Goal: Contribute content: Add original content to the website for others to see

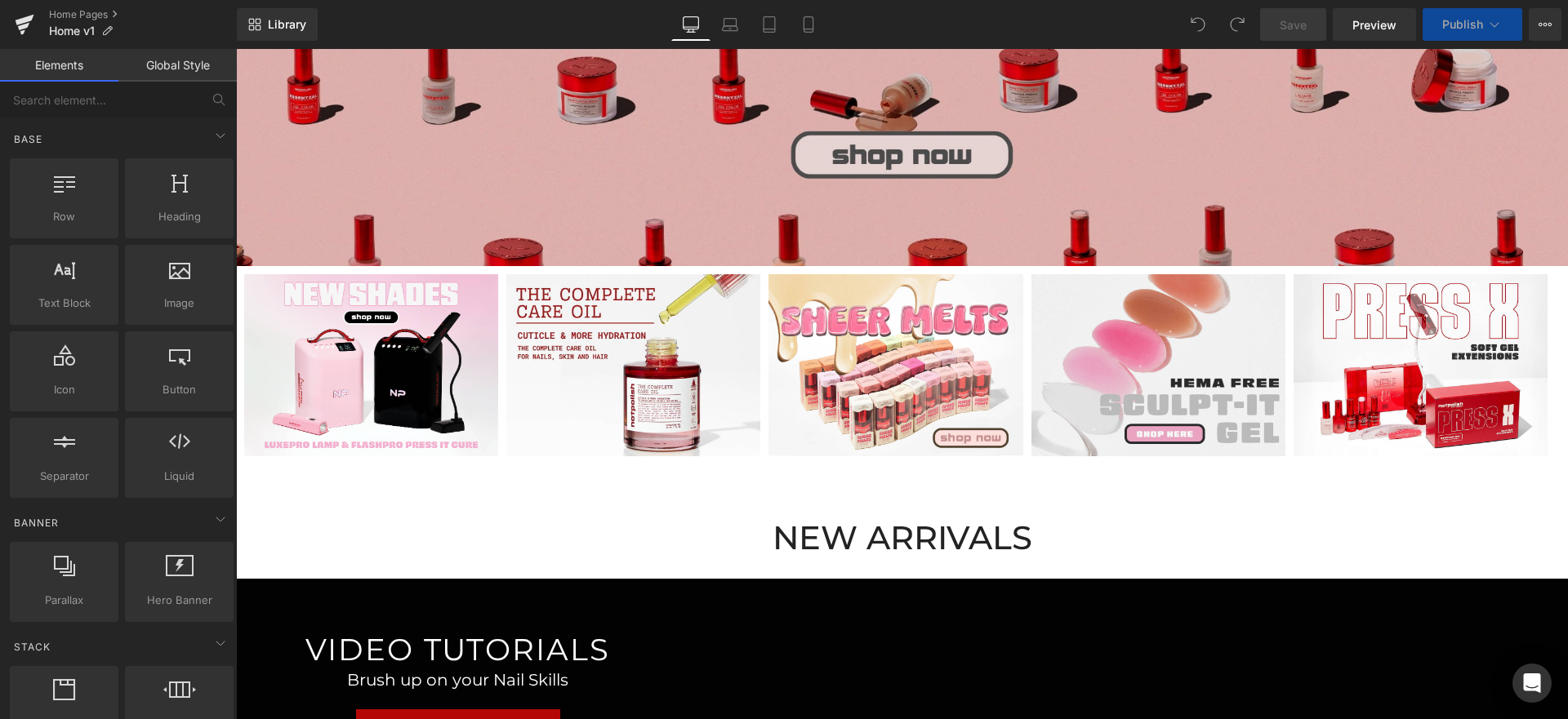
scroll to position [665, 0]
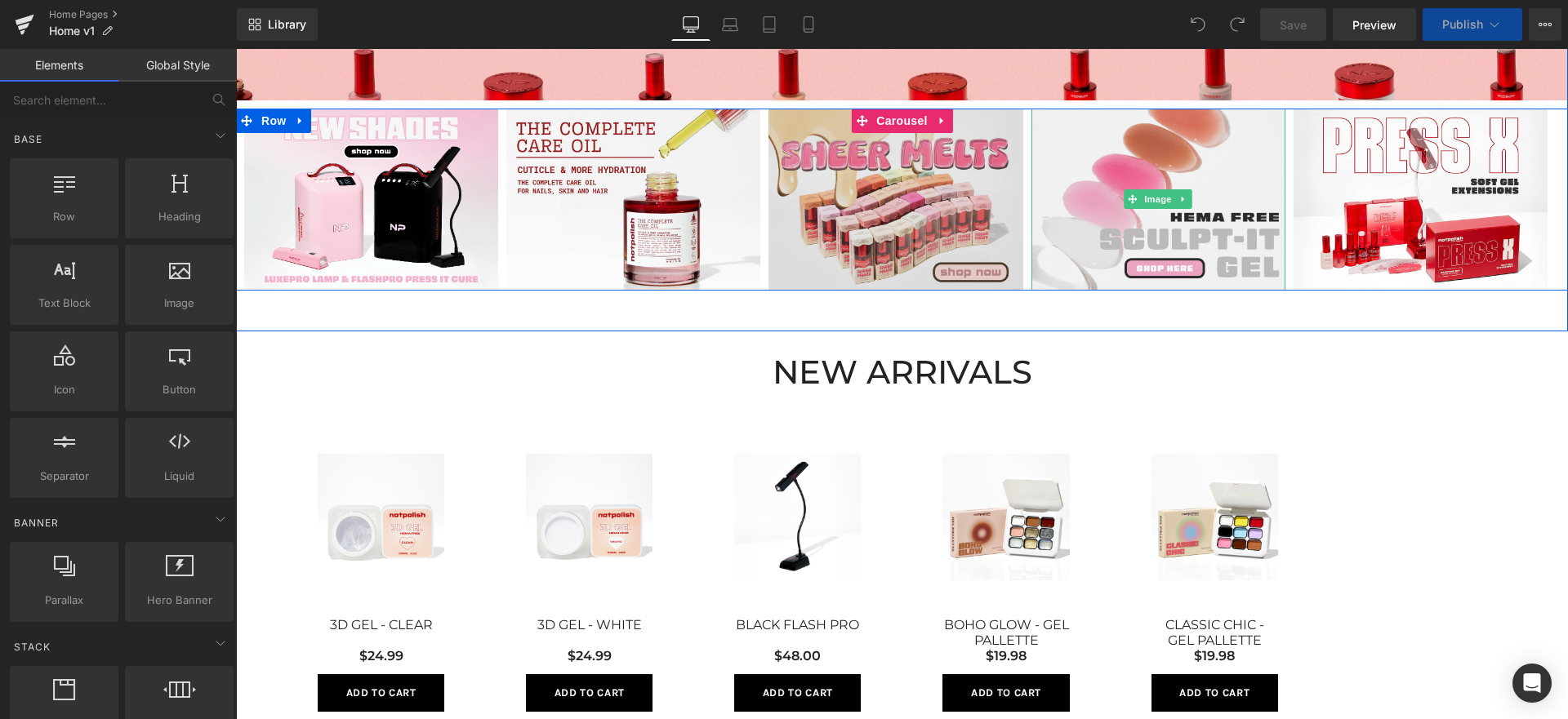
click at [903, 169] on img at bounding box center [895, 200] width 254 height 183
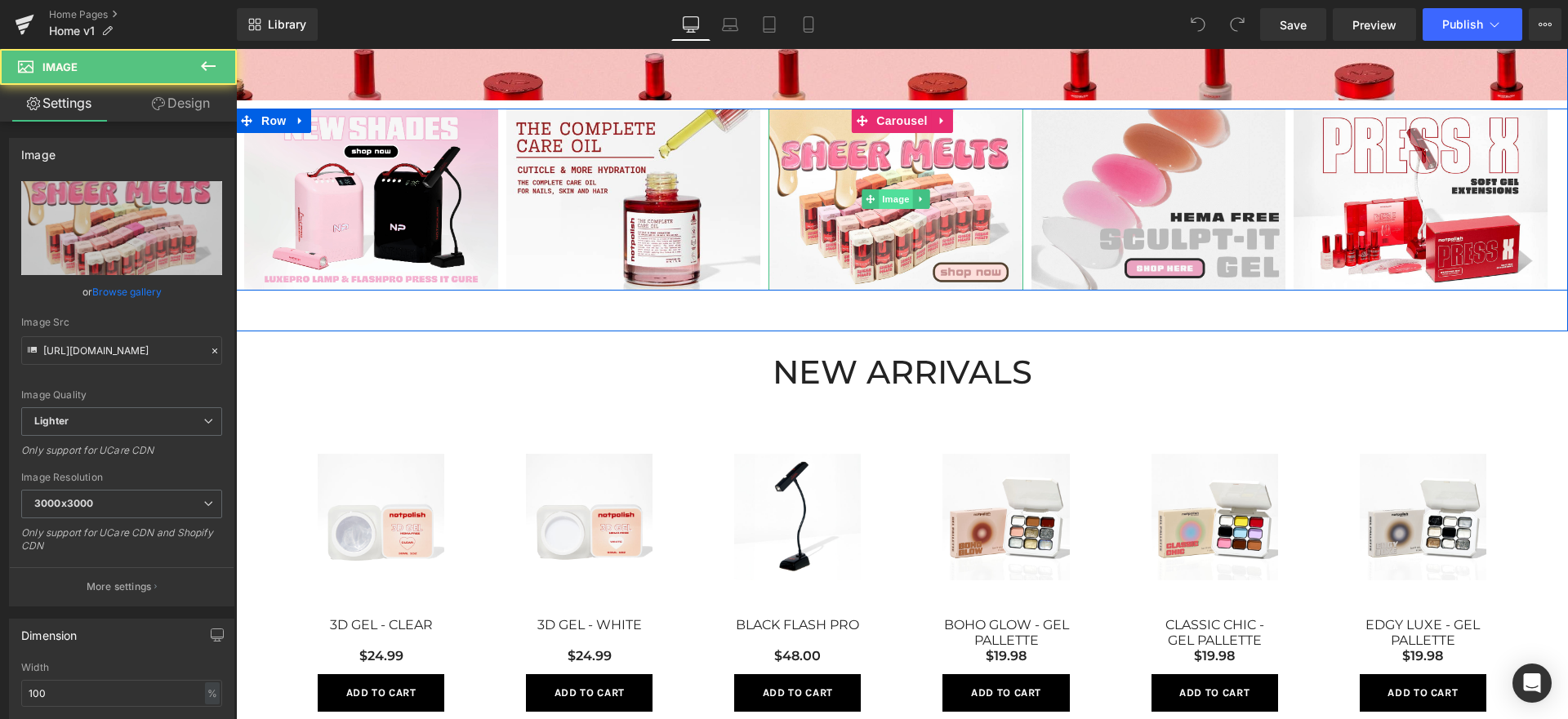
click at [878, 200] on span "Image" at bounding box center [895, 199] width 34 height 19
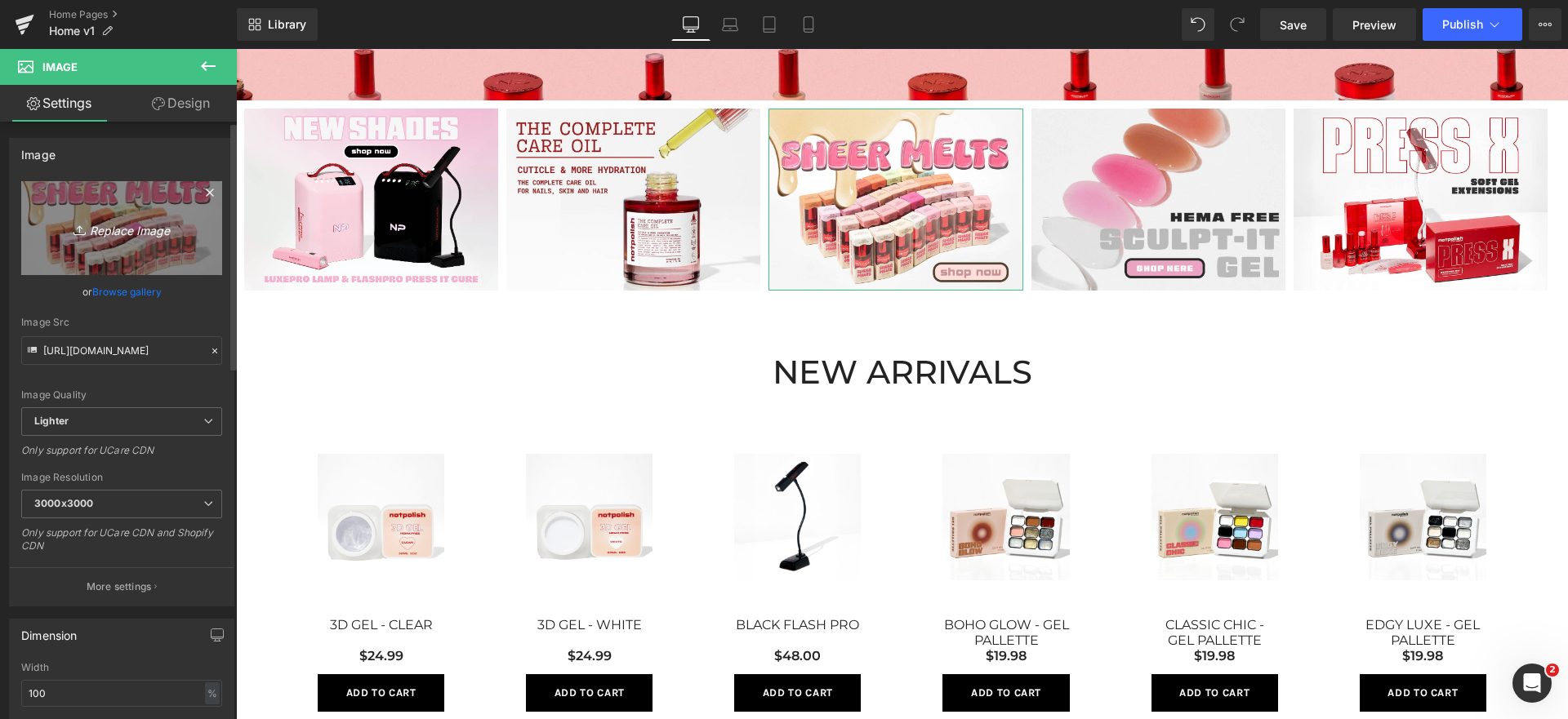
click at [152, 212] on link "Replace Image" at bounding box center [121, 228] width 201 height 94
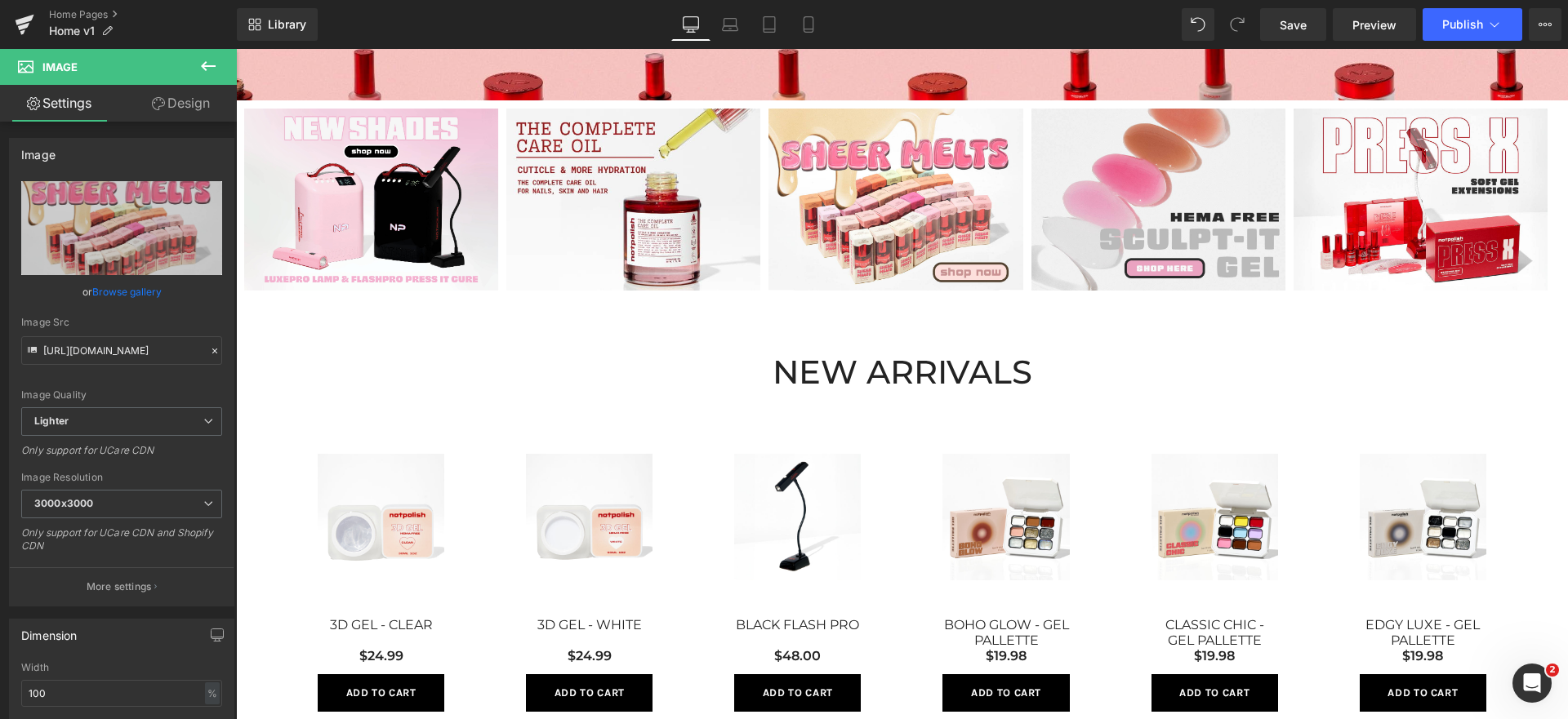
type input "C:\fakepath\Mini Banner Gel Pallette.jpg"
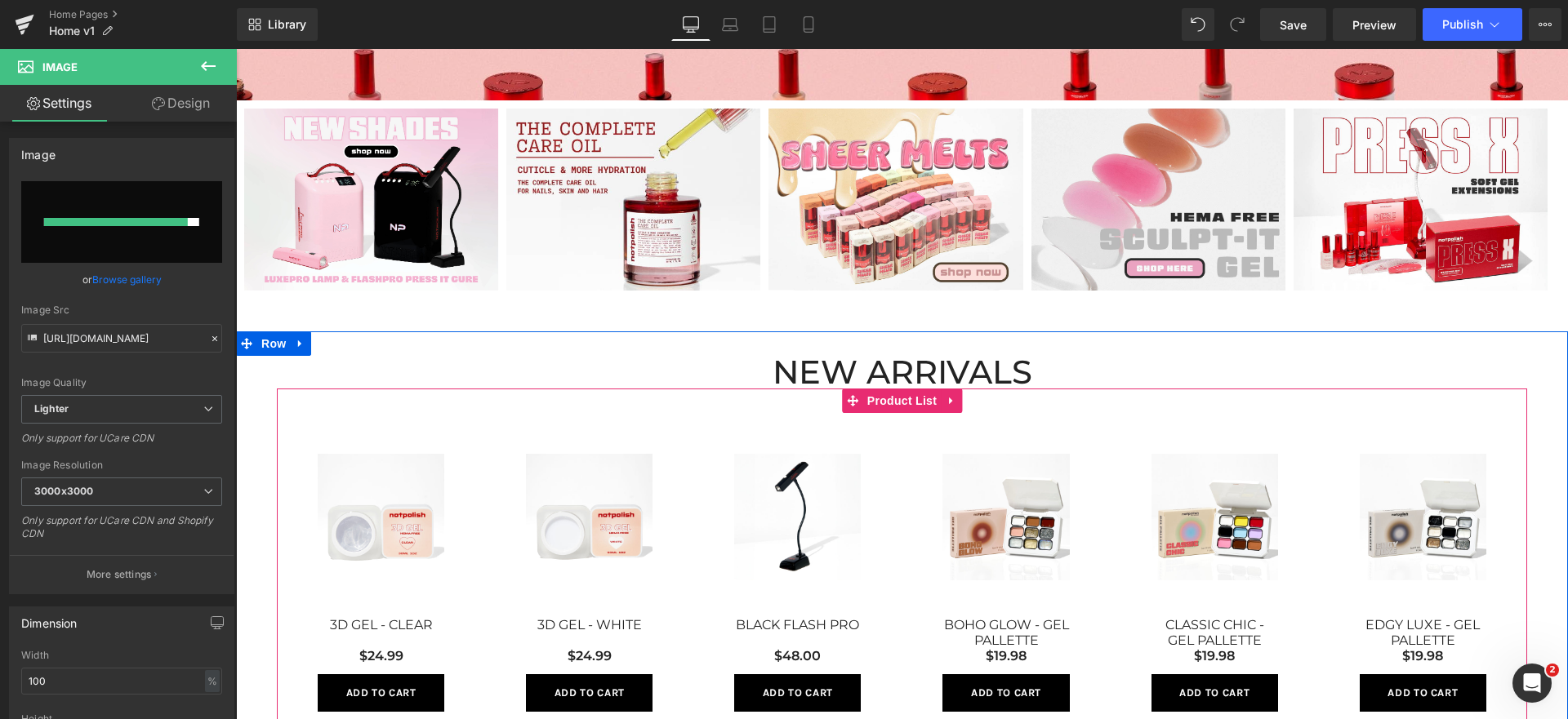
type input "[URL][DOMAIN_NAME]"
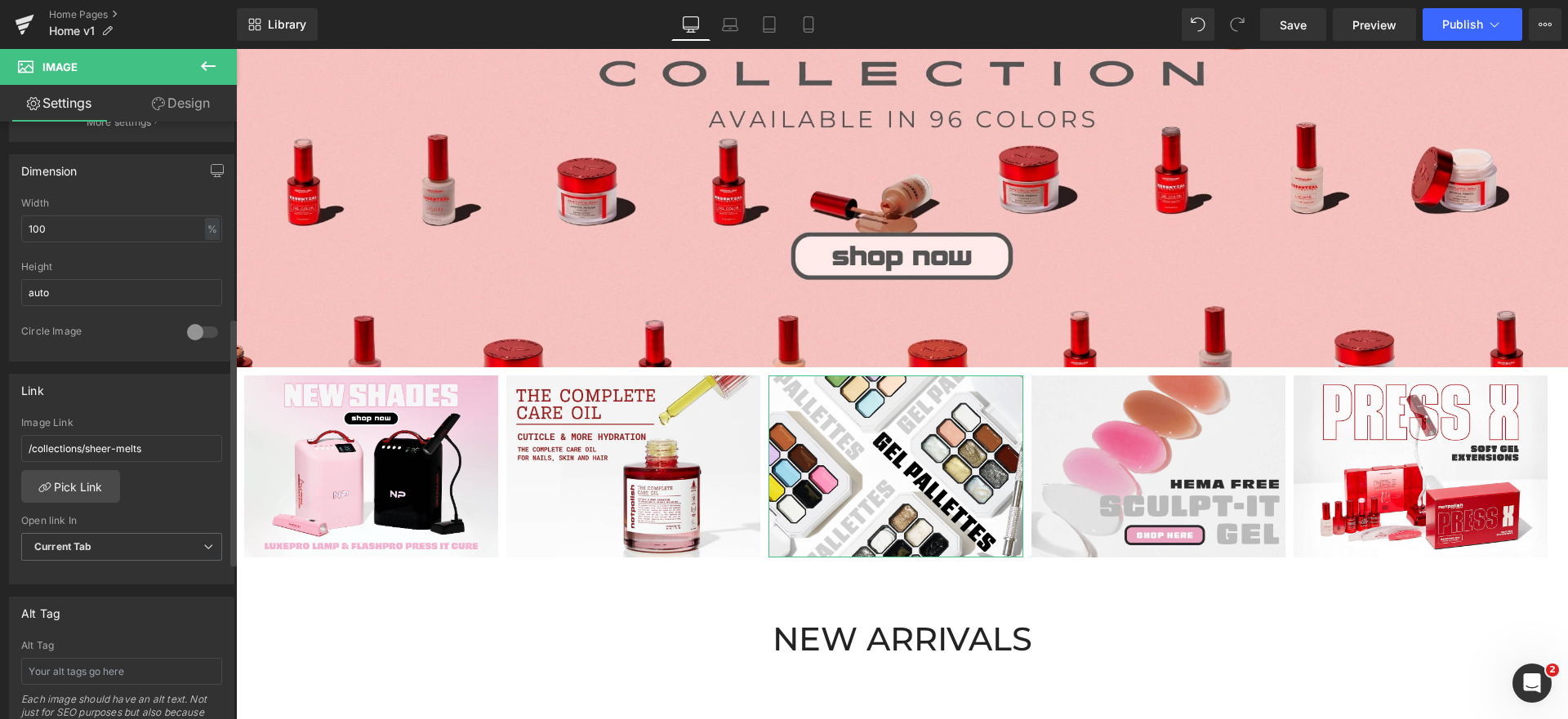
scroll to position [518, 0]
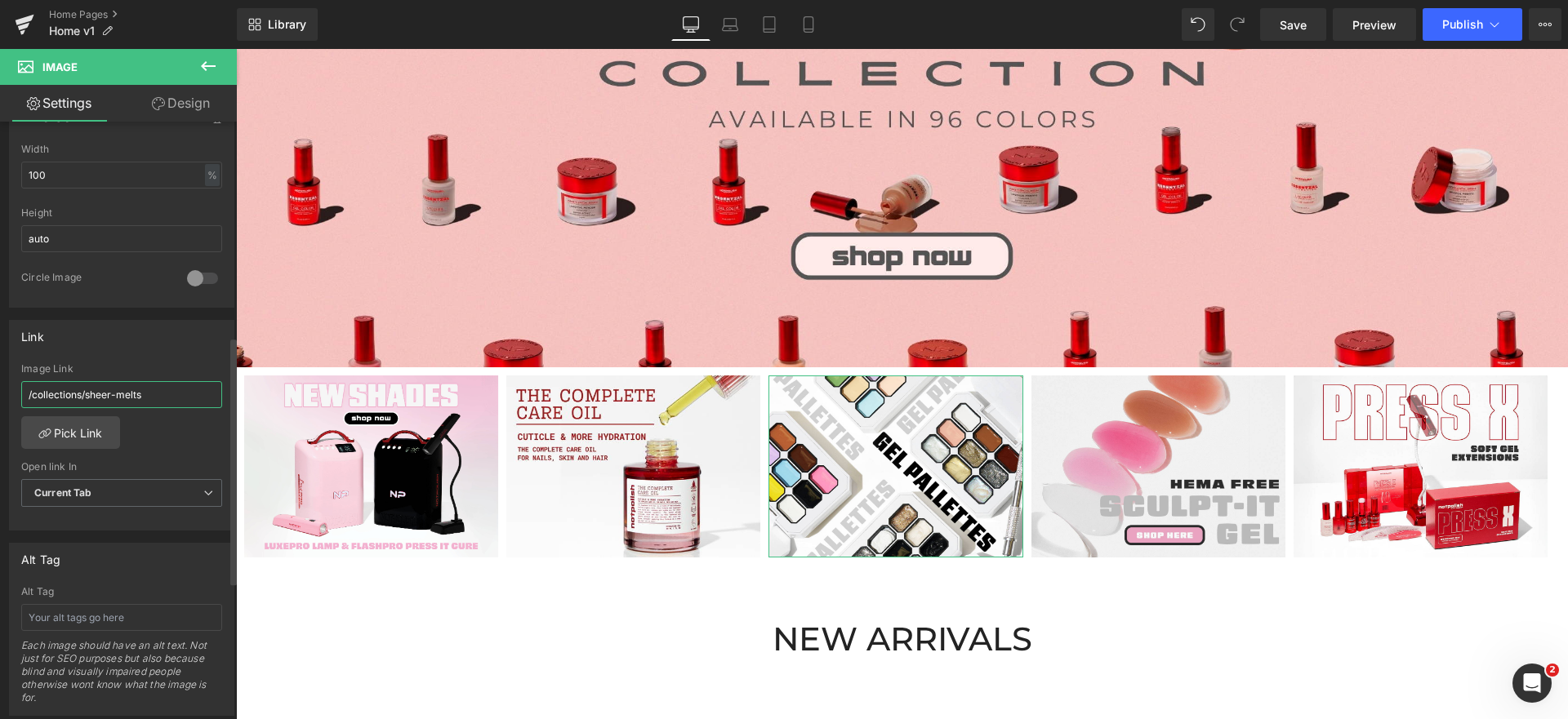
click at [127, 391] on input "/collections/sheer-melts" at bounding box center [121, 395] width 201 height 27
click at [56, 441] on link "Pick Link" at bounding box center [70, 433] width 99 height 33
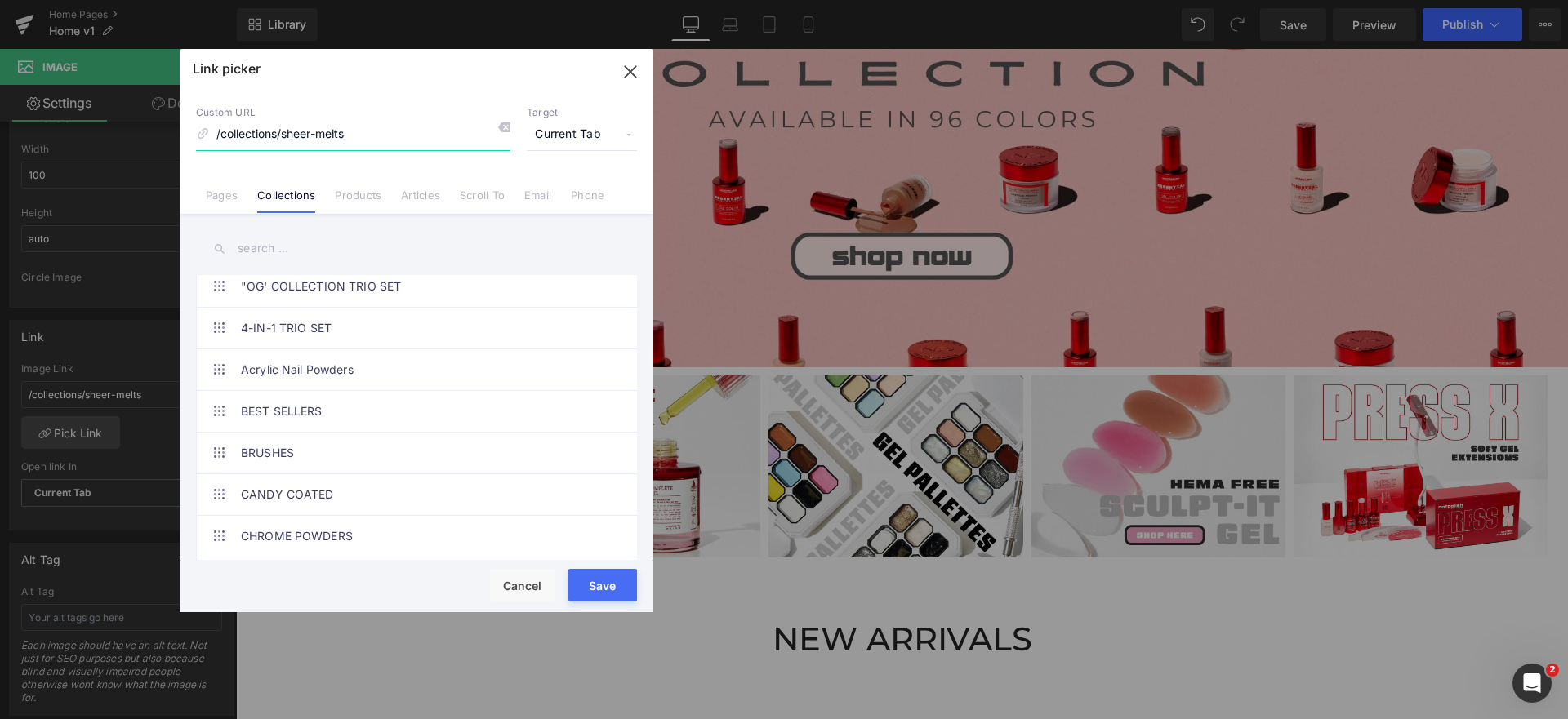
scroll to position [1032, 0]
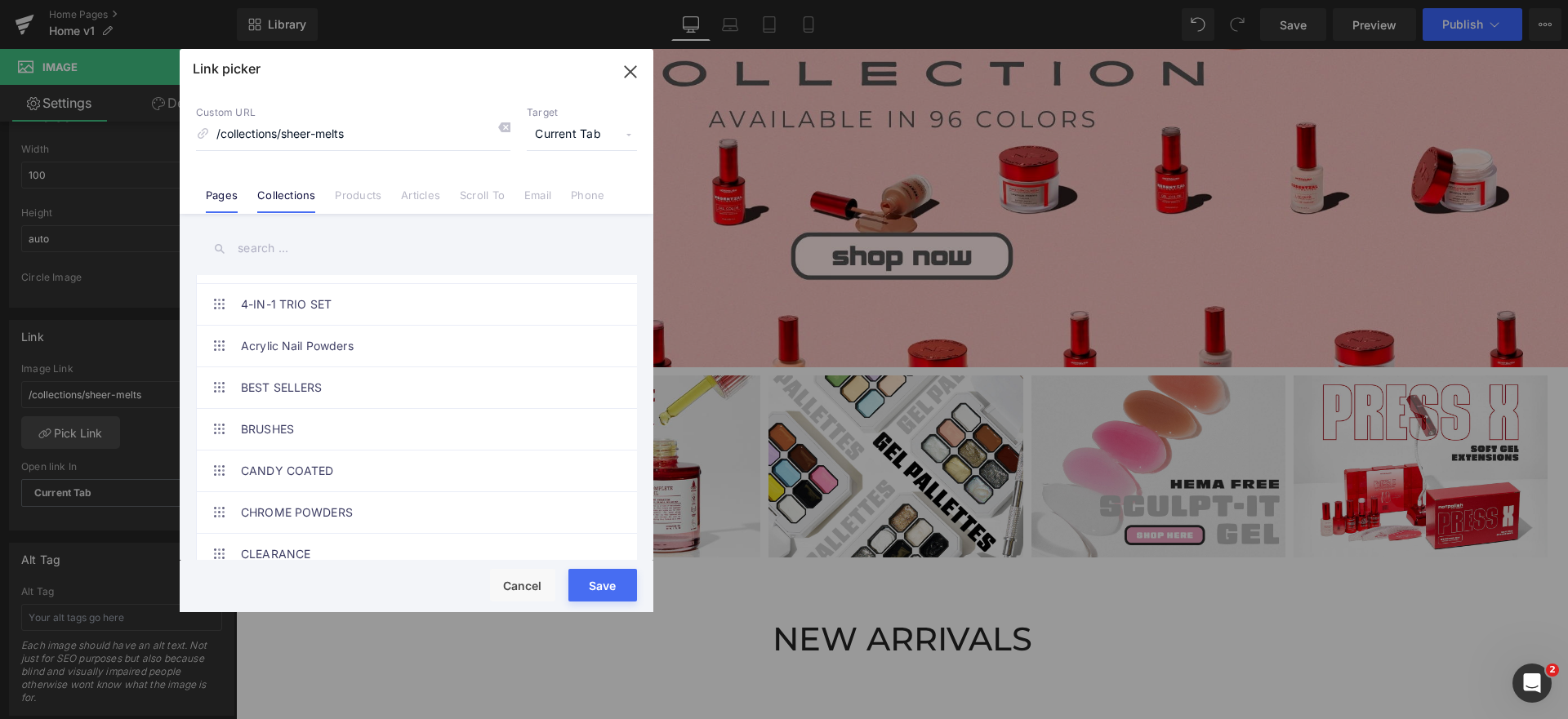
click at [238, 196] on li "Pages" at bounding box center [221, 189] width 52 height 29
click at [289, 207] on link "Collections" at bounding box center [286, 201] width 58 height 25
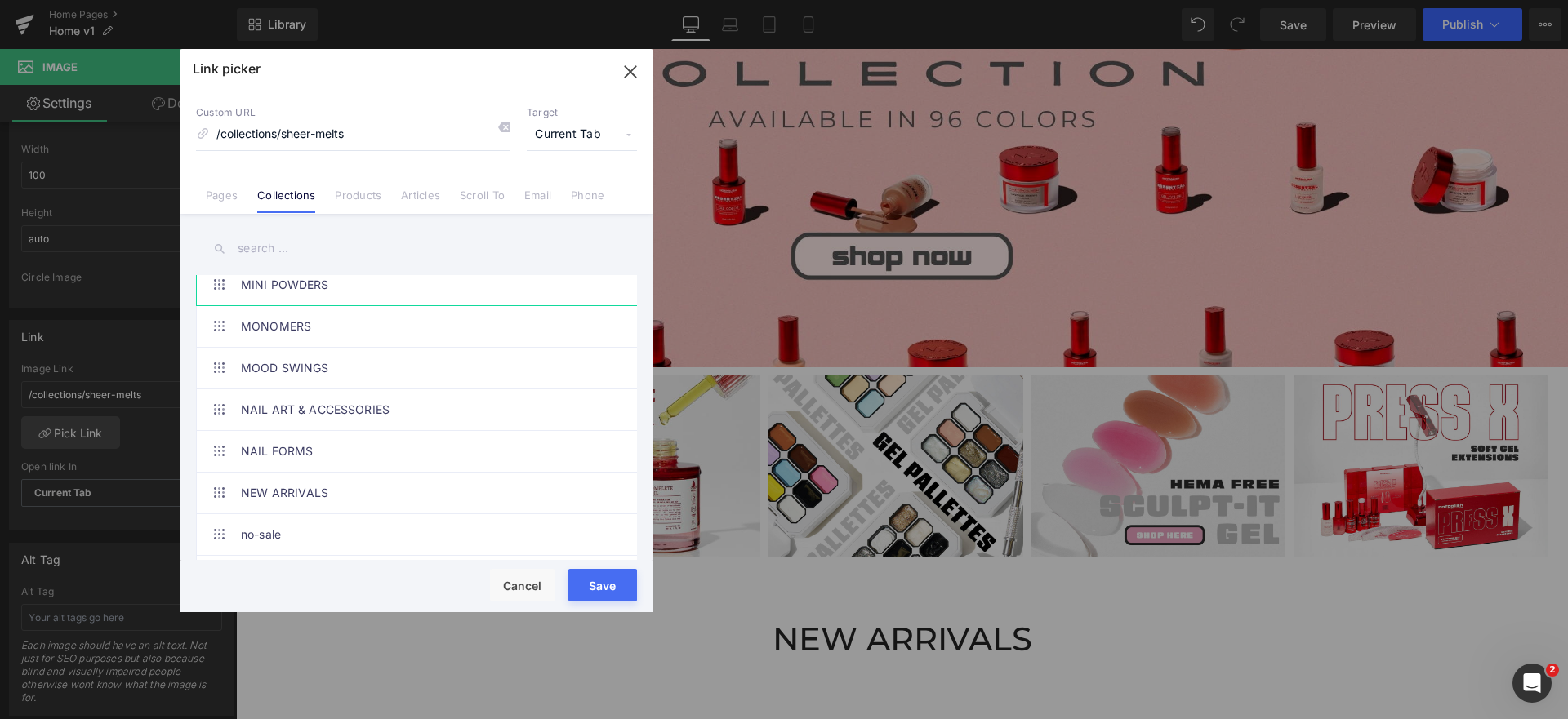
scroll to position [2099, 0]
click at [352, 386] on link "NAIL ART & ACCESSORIES" at bounding box center [420, 403] width 359 height 41
type input "/collections/accessories"
click at [608, 571] on button "Save" at bounding box center [602, 585] width 69 height 33
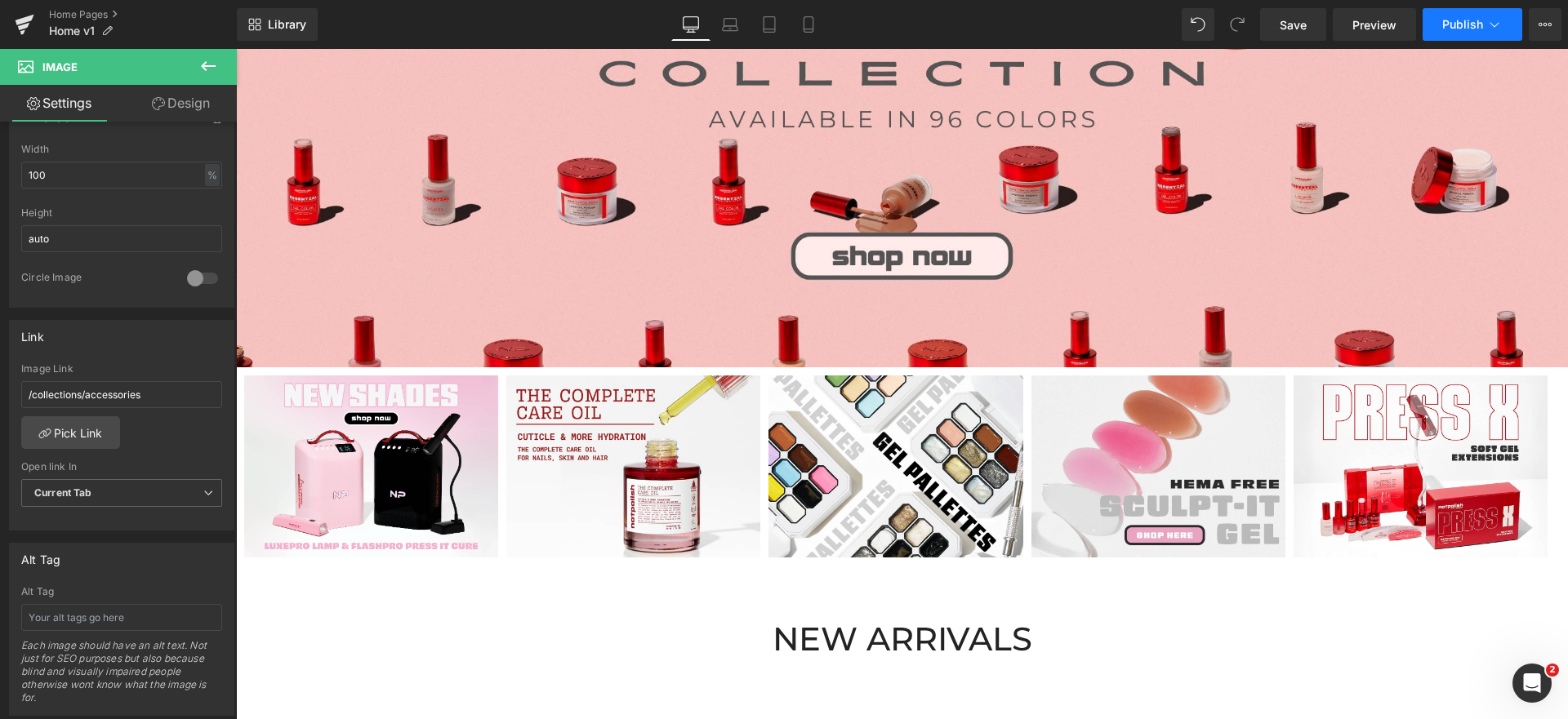
click at [1457, 27] on span "Publish" at bounding box center [1462, 24] width 41 height 13
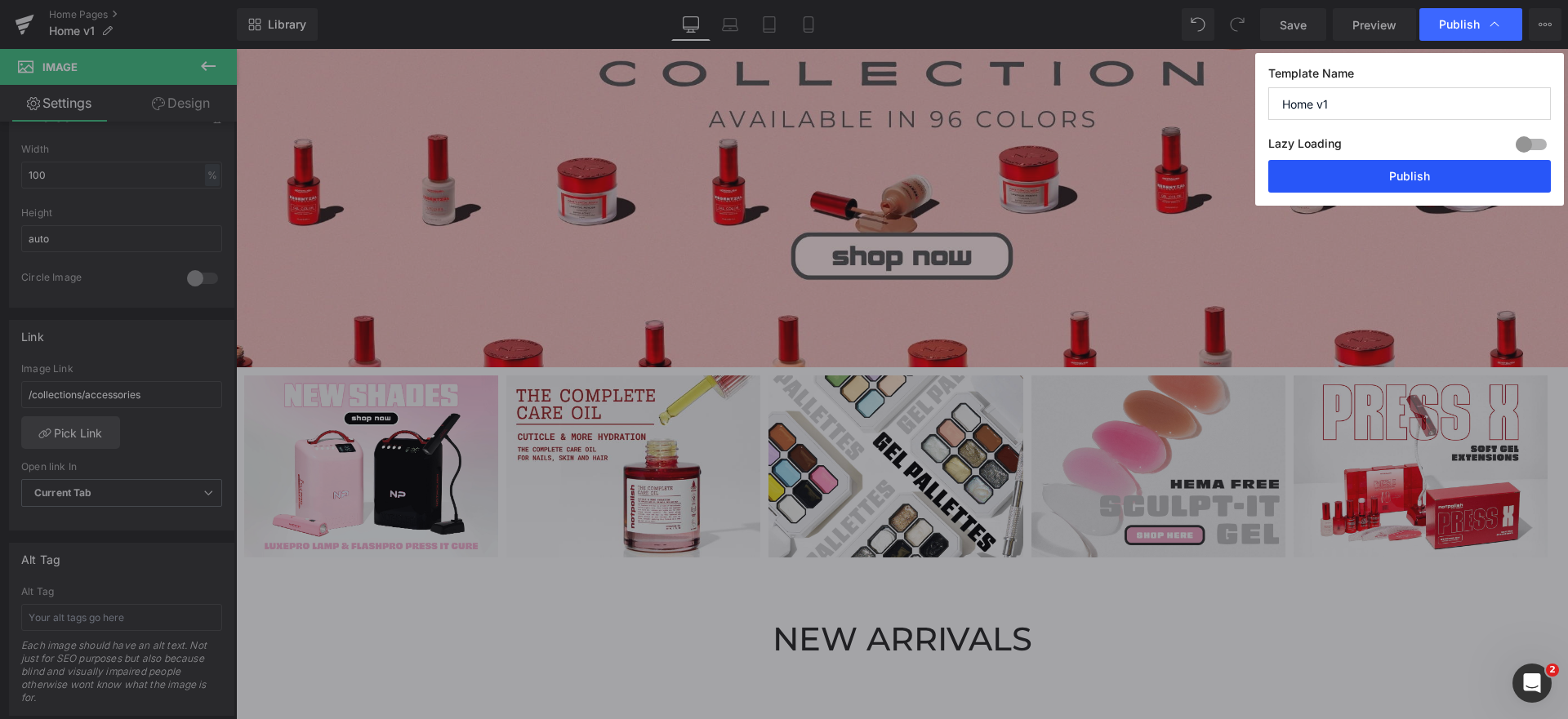
click at [1407, 177] on button "Publish" at bounding box center [1409, 176] width 282 height 33
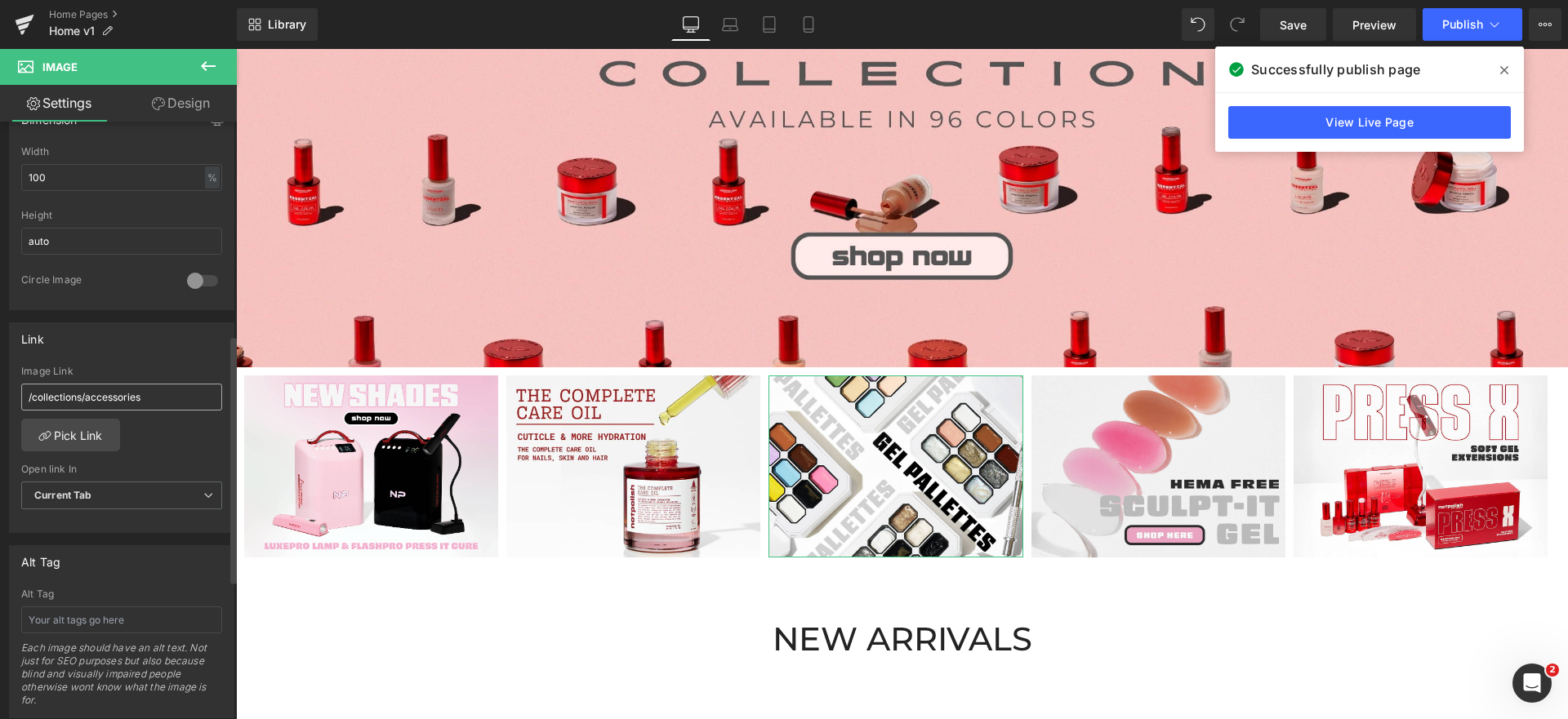
scroll to position [515, 0]
click at [139, 393] on input "/collections/accessories" at bounding box center [121, 398] width 201 height 27
click at [141, 391] on input "/collections/accessories" at bounding box center [121, 398] width 201 height 27
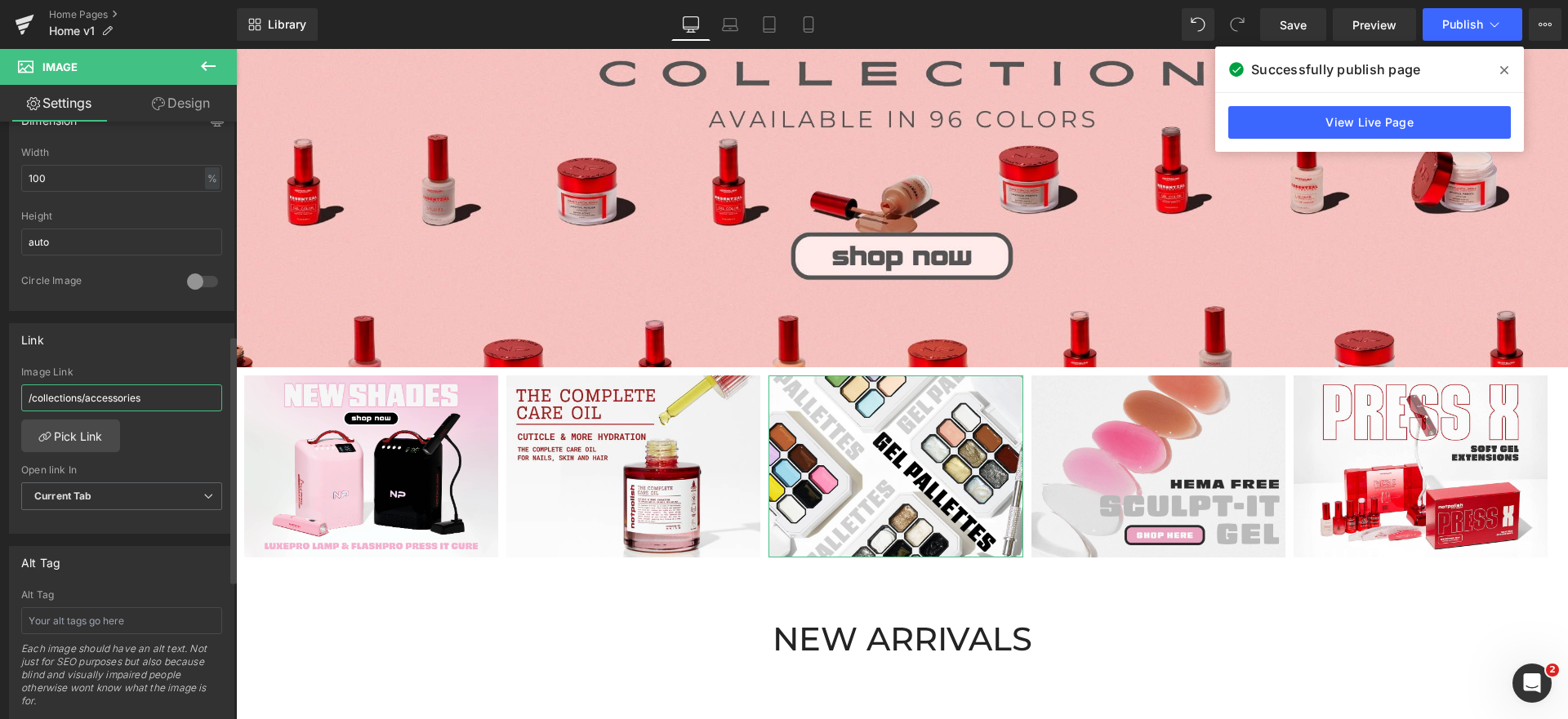
click at [141, 391] on input "/collections/accessories" at bounding box center [121, 398] width 201 height 27
click at [60, 404] on input "/collections/accessories" at bounding box center [121, 398] width 201 height 27
click at [69, 401] on input "/collections/accessories" at bounding box center [121, 398] width 201 height 27
click at [40, 392] on input "/collections/accessories" at bounding box center [121, 398] width 201 height 27
paste input "[URL][DOMAIN_NAME]"
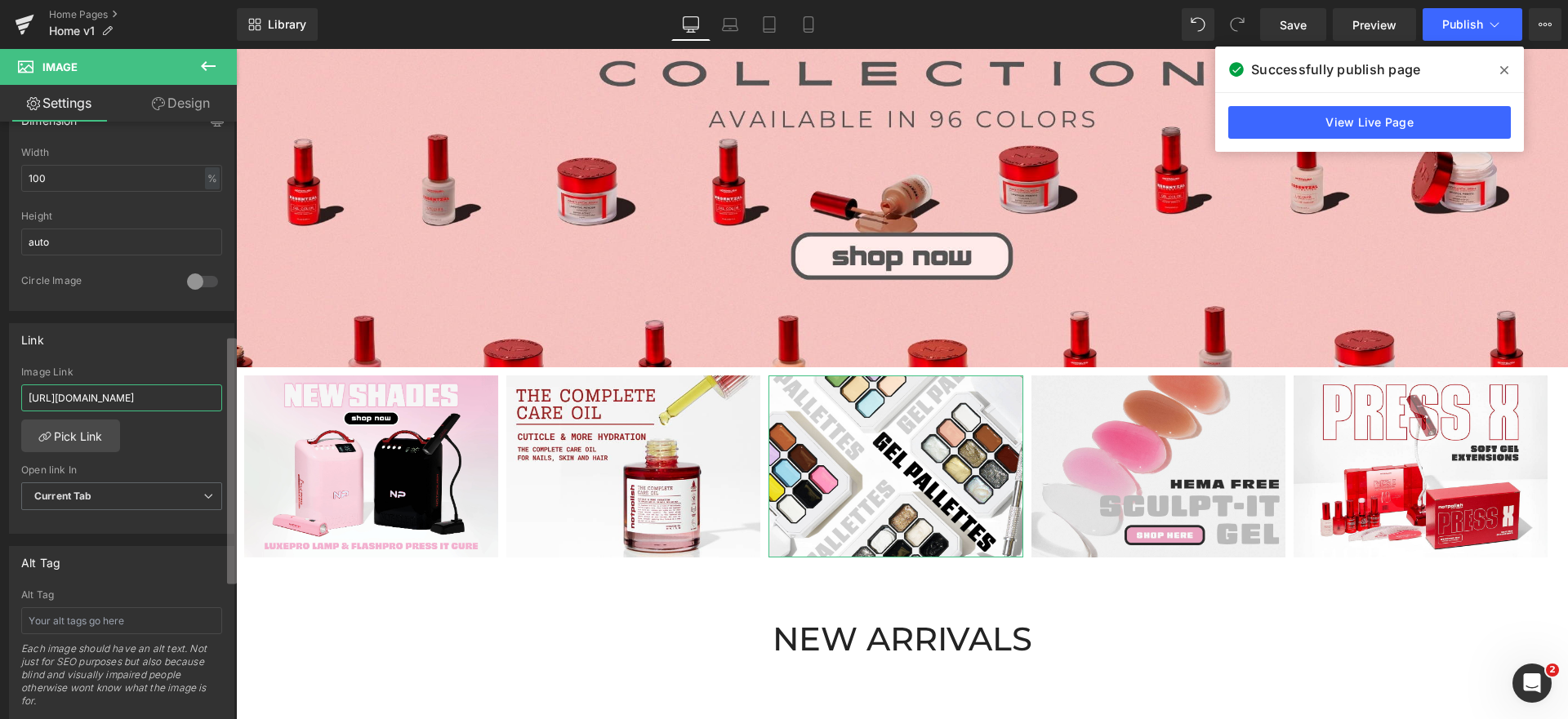
scroll to position [0, 60]
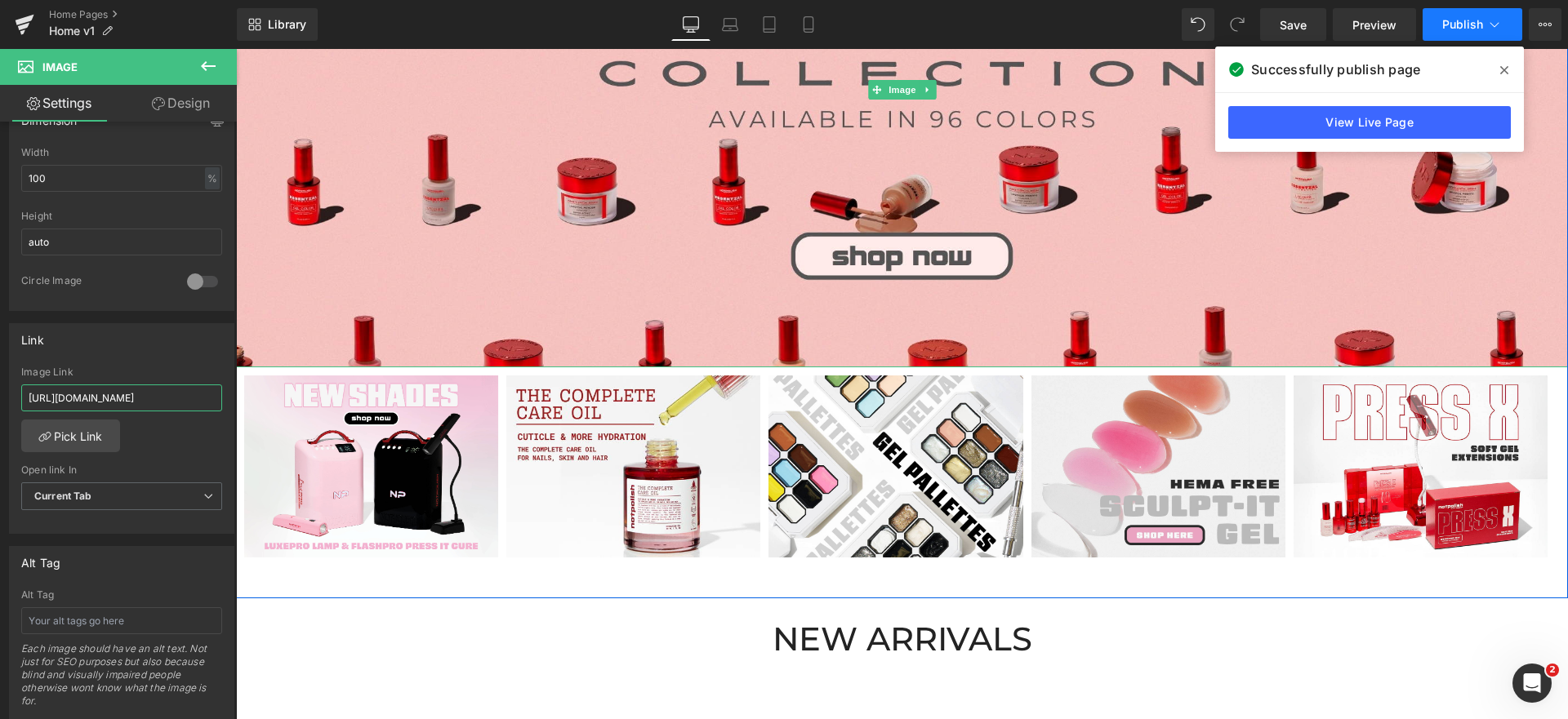
type input "[URL][DOMAIN_NAME]"
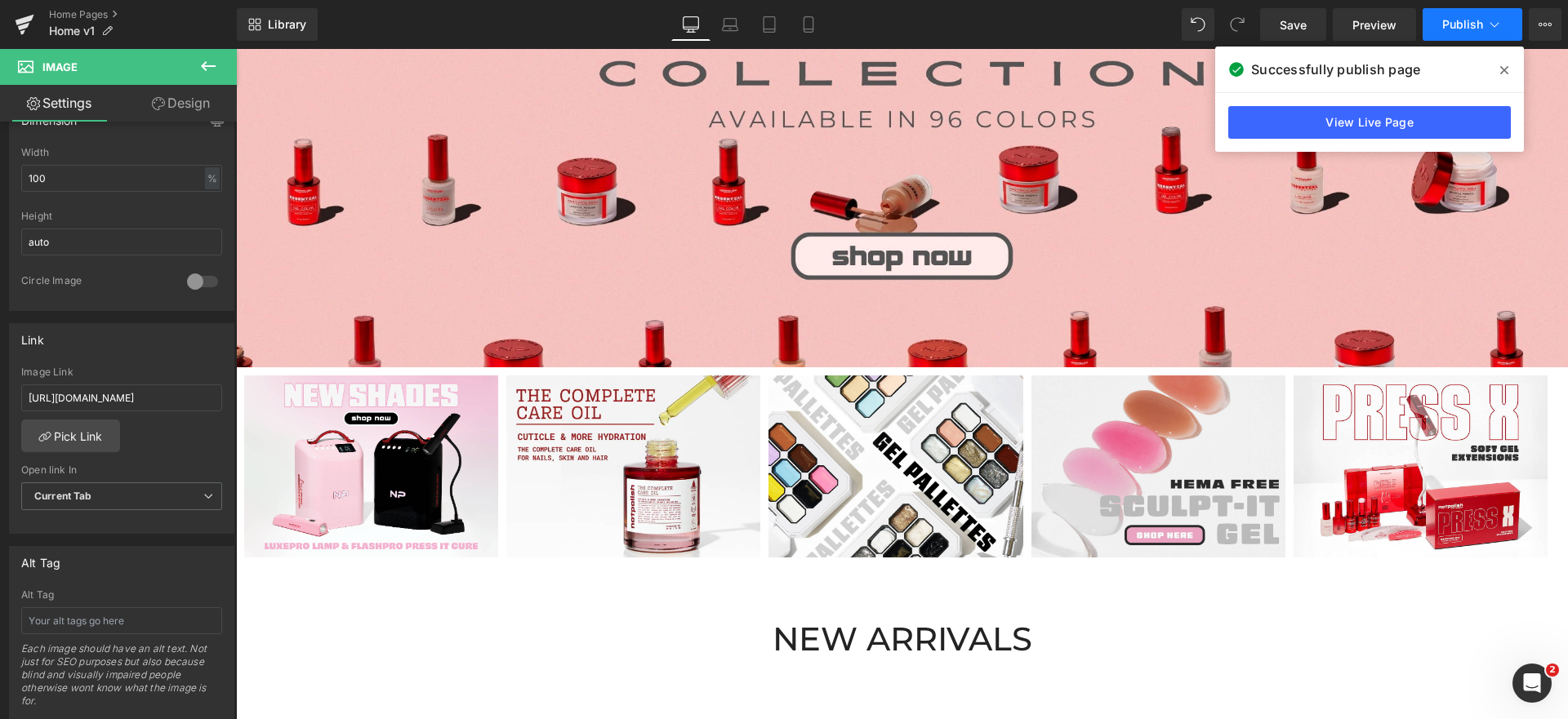
click at [1456, 33] on button "Publish" at bounding box center [1472, 25] width 100 height 33
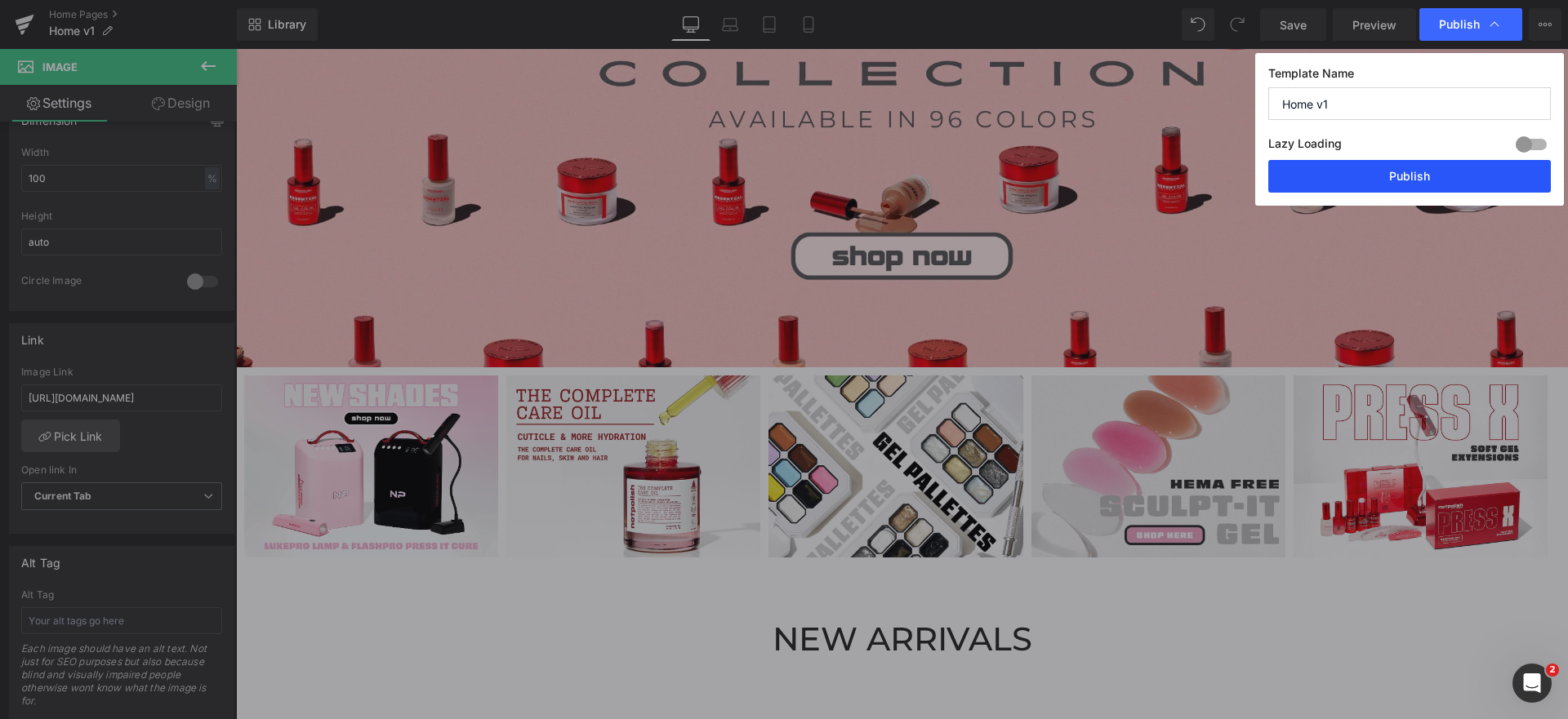
click at [1475, 174] on button "Publish" at bounding box center [1409, 176] width 282 height 33
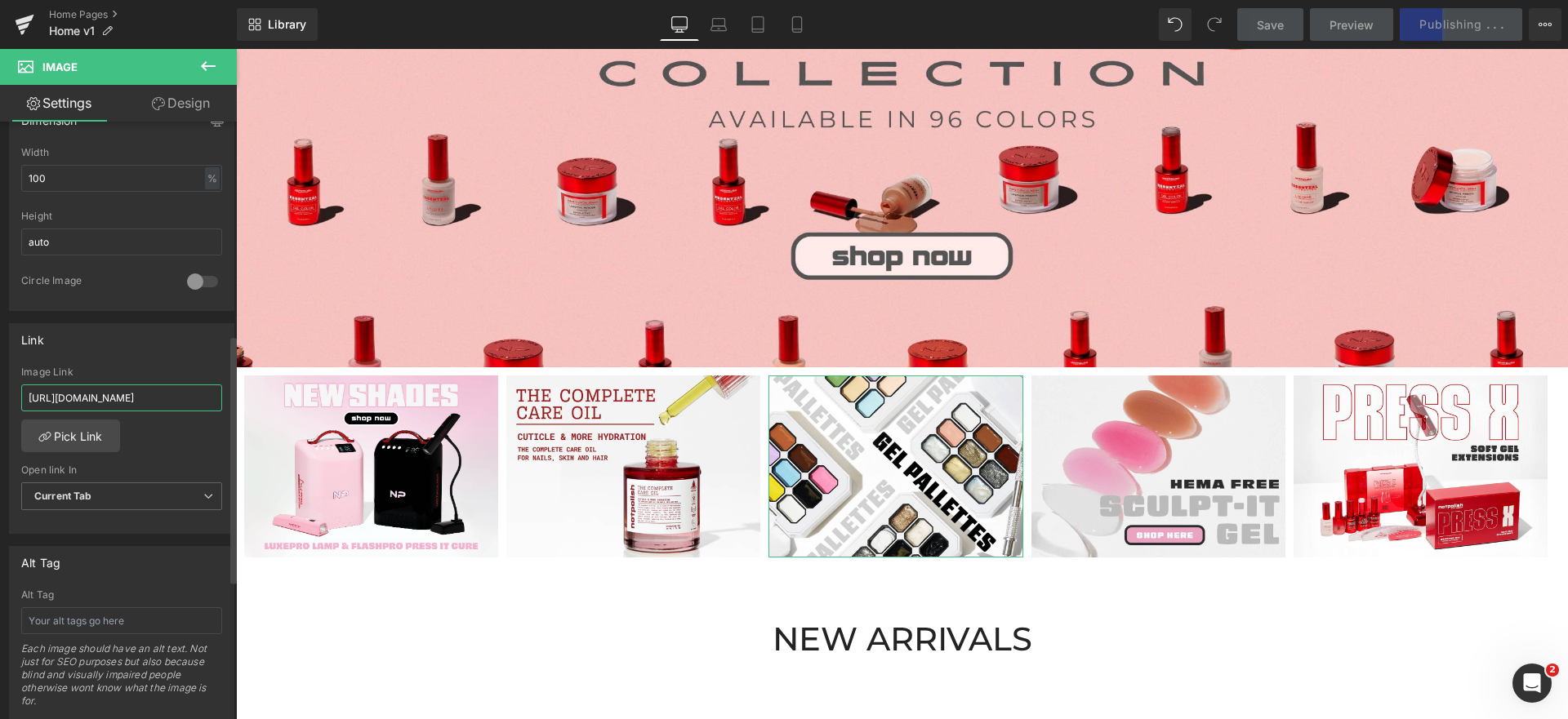
click at [170, 391] on input "[URL][DOMAIN_NAME]" at bounding box center [121, 398] width 201 height 27
